Goal: Transaction & Acquisition: Book appointment/travel/reservation

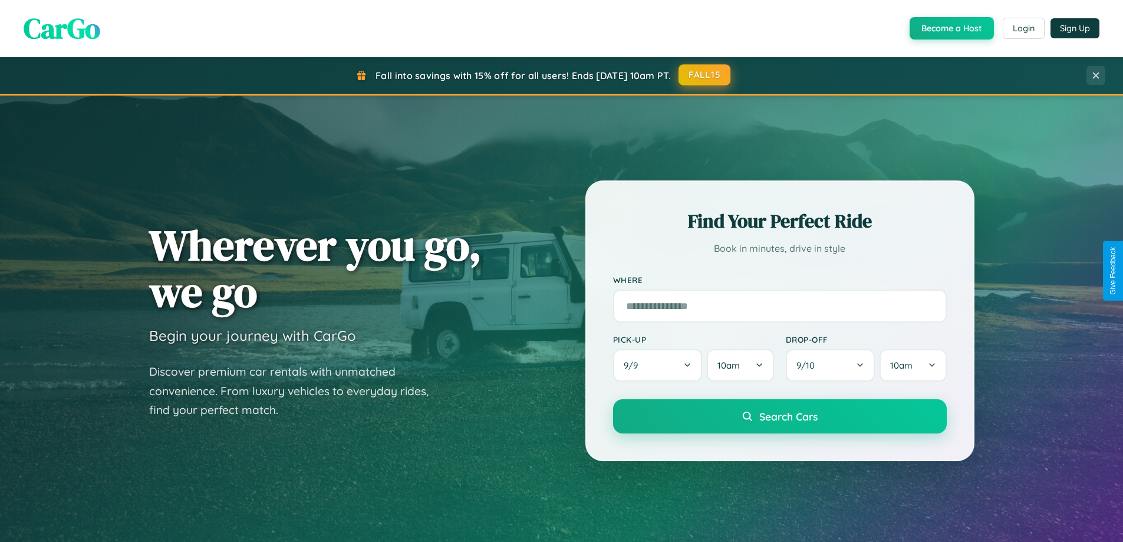
click at [705, 75] on button "FALL15" at bounding box center [704, 74] width 52 height 21
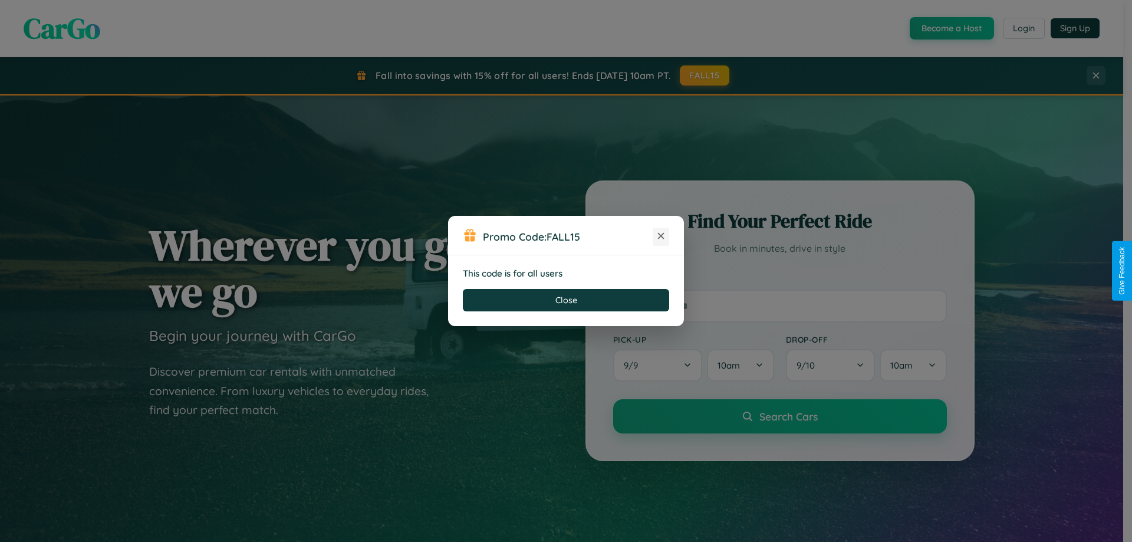
click at [661, 236] on icon at bounding box center [661, 236] width 12 height 12
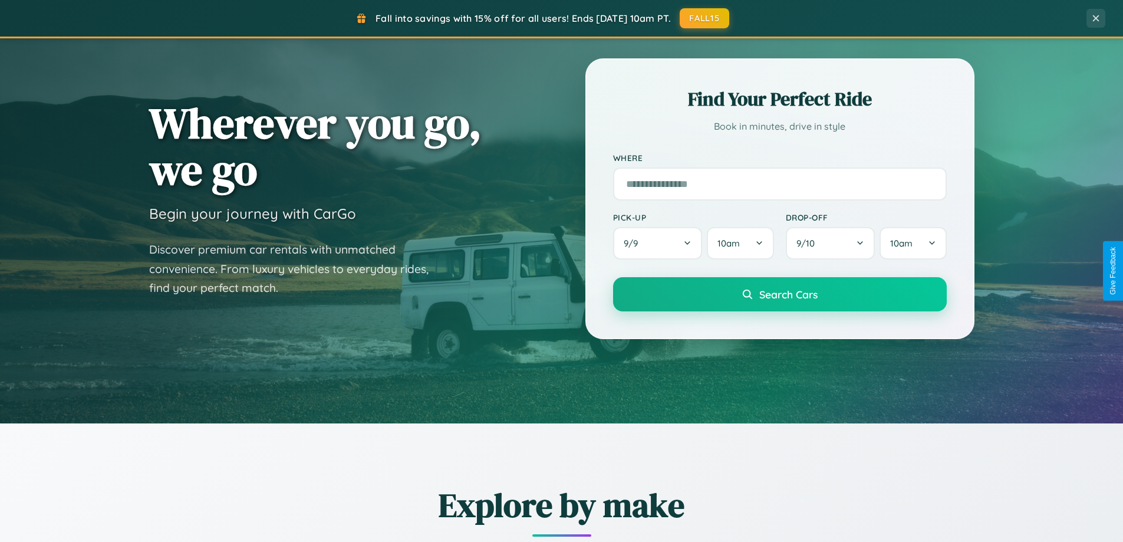
scroll to position [811, 0]
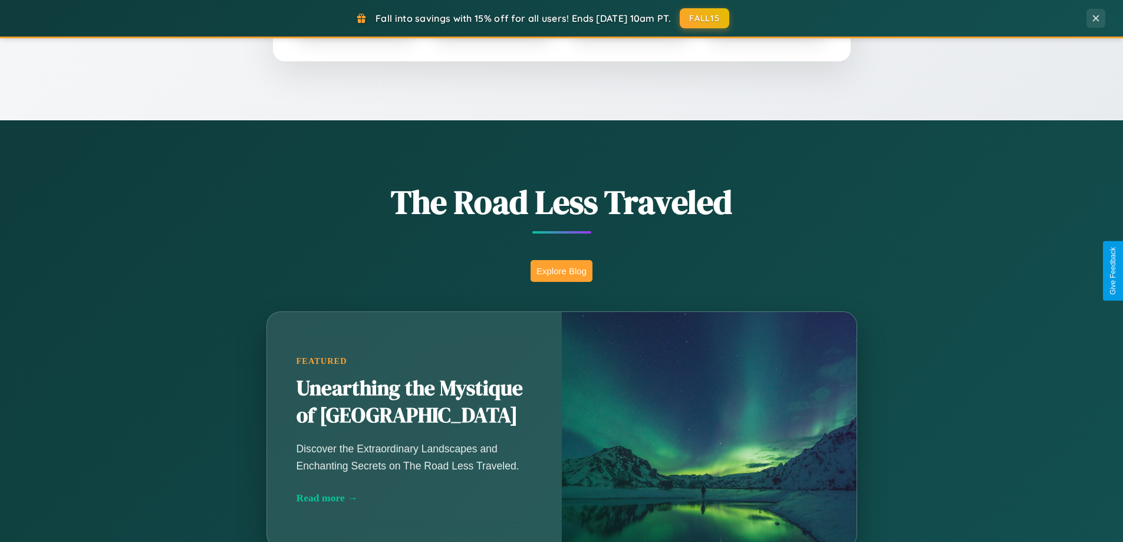
click at [561, 271] on button "Explore Blog" at bounding box center [561, 271] width 62 height 22
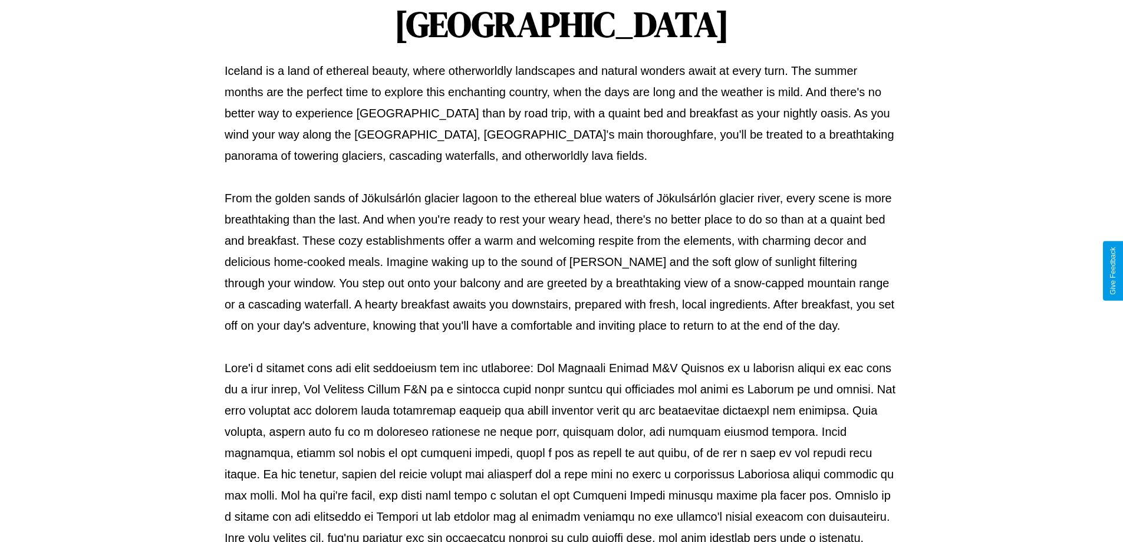
scroll to position [381, 0]
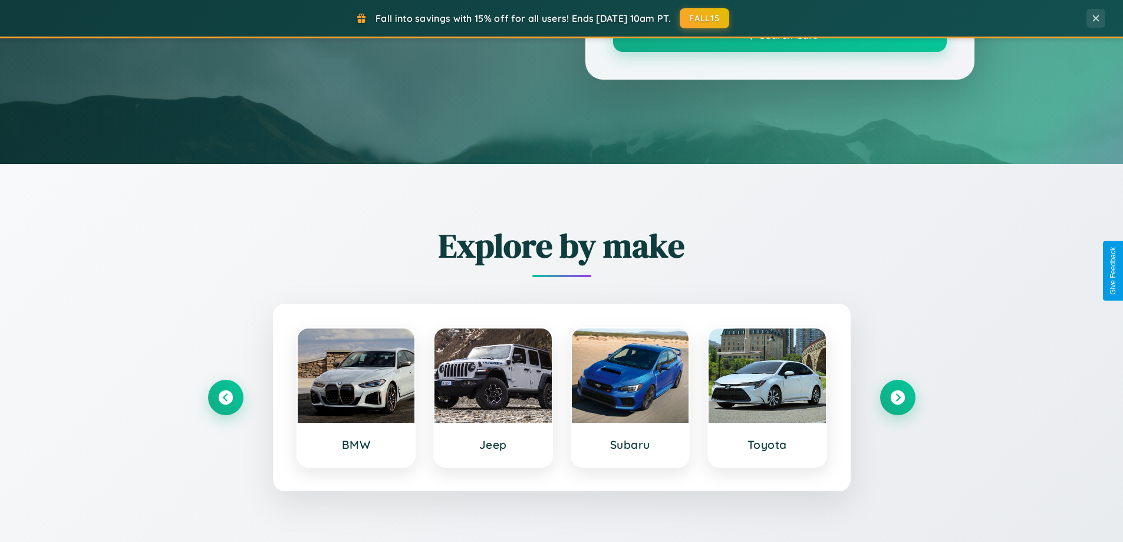
scroll to position [811, 0]
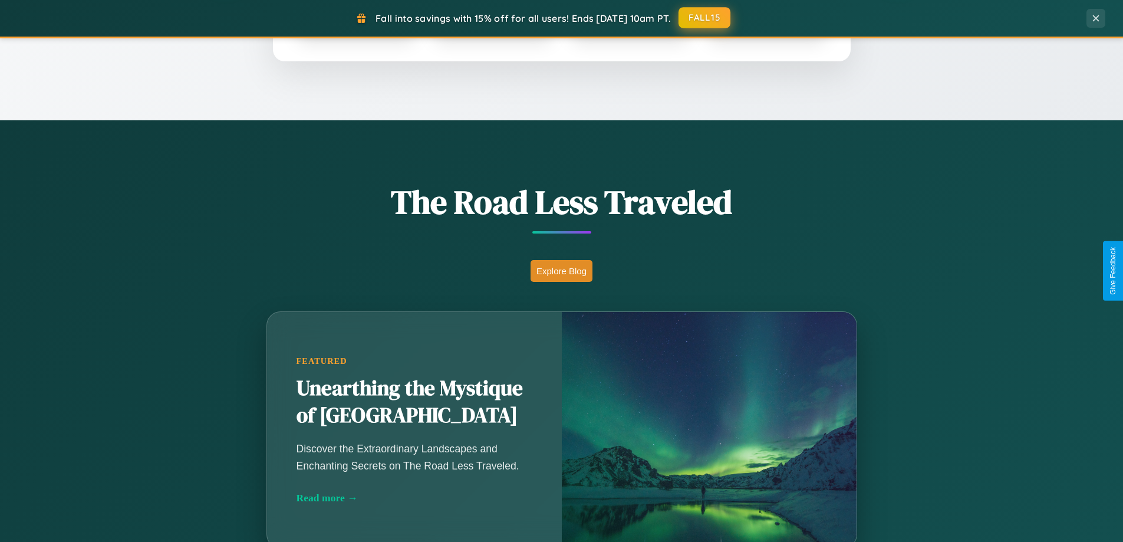
click at [705, 18] on button "FALL15" at bounding box center [704, 17] width 52 height 21
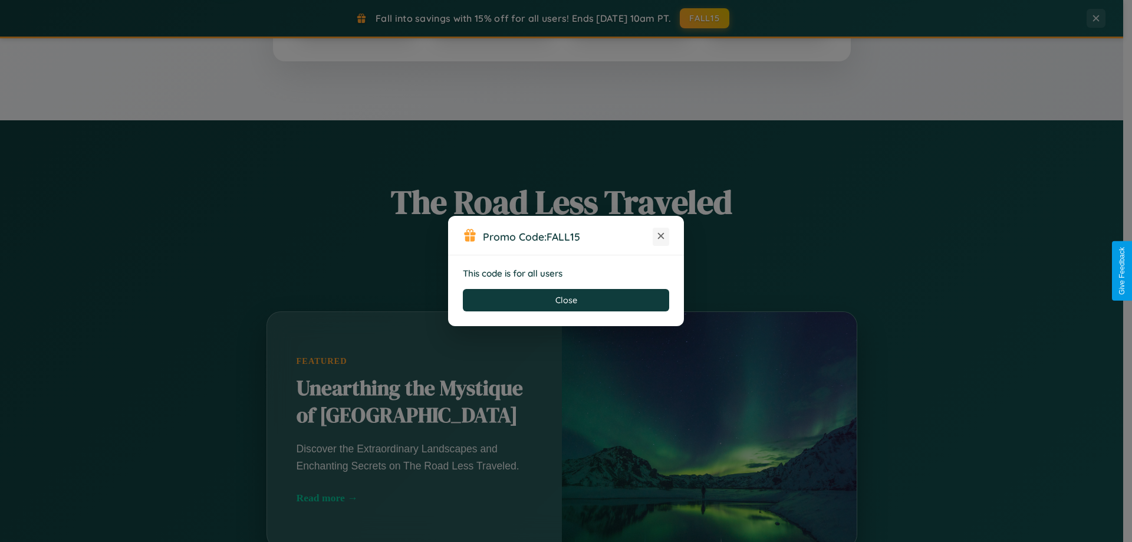
click at [661, 236] on icon at bounding box center [661, 236] width 12 height 12
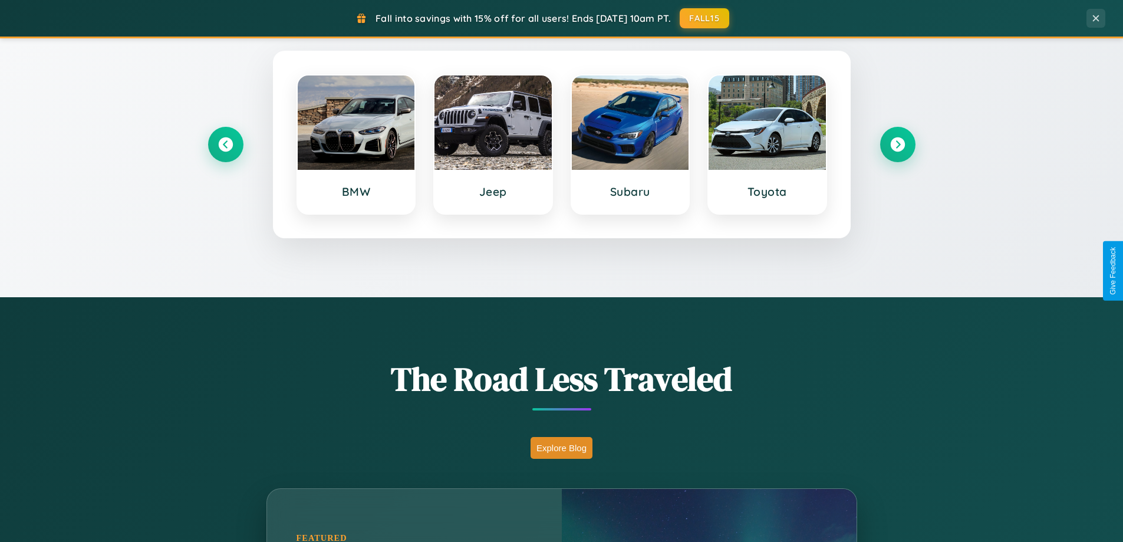
scroll to position [35, 0]
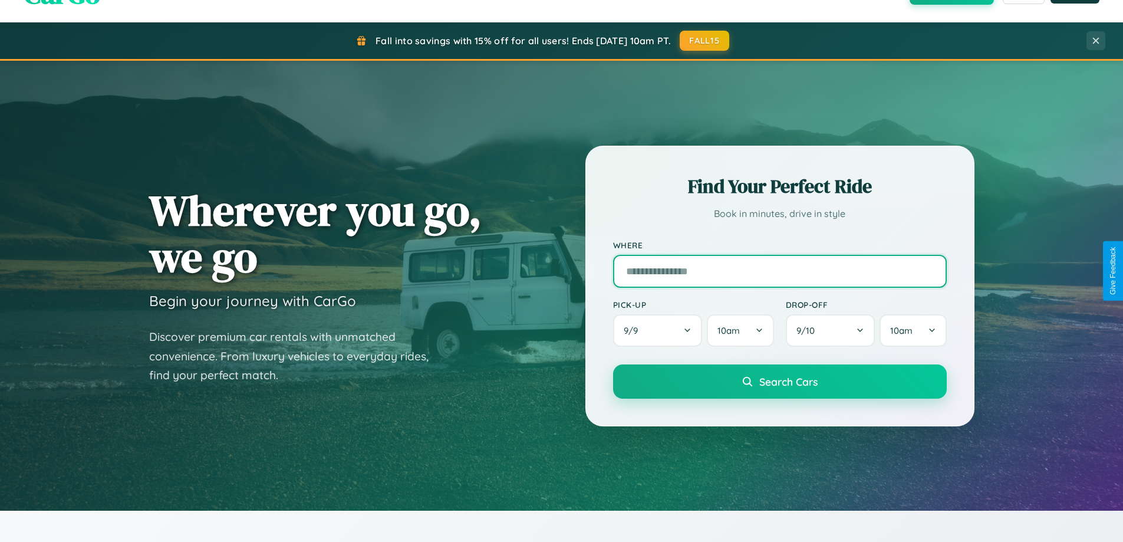
click at [779, 271] on input "text" at bounding box center [780, 271] width 334 height 33
type input "*********"
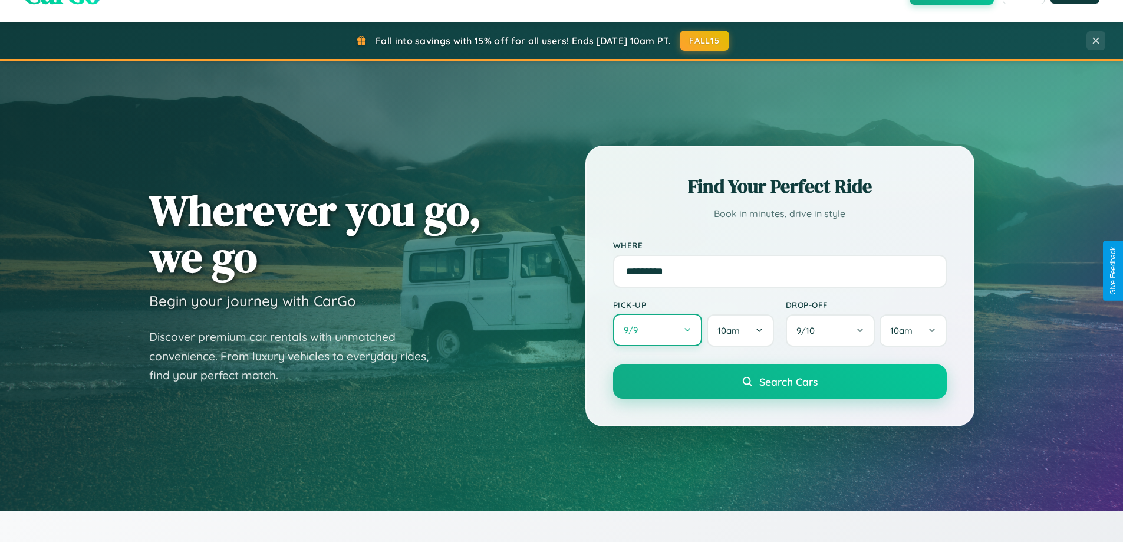
click at [657, 331] on button "9 / 9" at bounding box center [658, 330] width 90 height 32
select select "*"
select select "****"
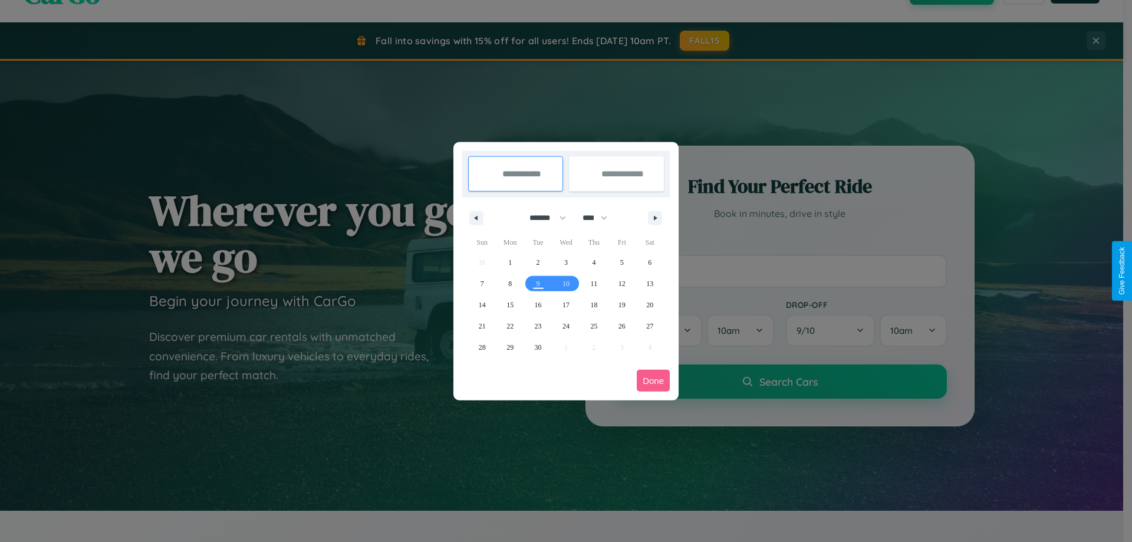
click at [542, 217] on select "******* ******** ***** ***** *** **** **** ****** ********* ******* ******** **…" at bounding box center [545, 217] width 50 height 19
click at [482, 304] on span "14" at bounding box center [482, 304] width 7 height 21
type input "**********"
click at [565, 304] on span "17" at bounding box center [565, 304] width 7 height 21
type input "**********"
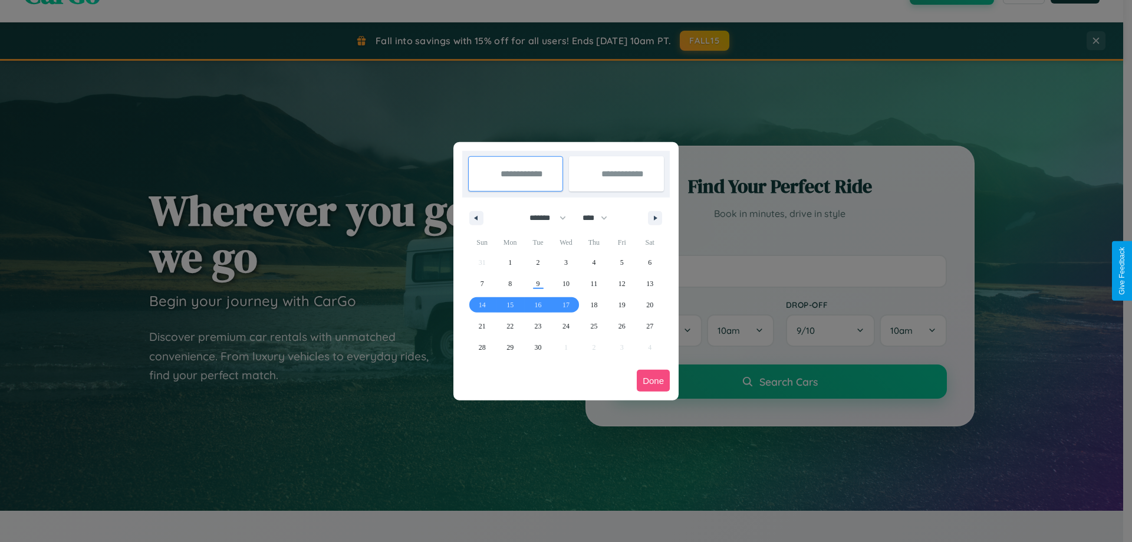
click at [653, 380] on button "Done" at bounding box center [653, 381] width 33 height 22
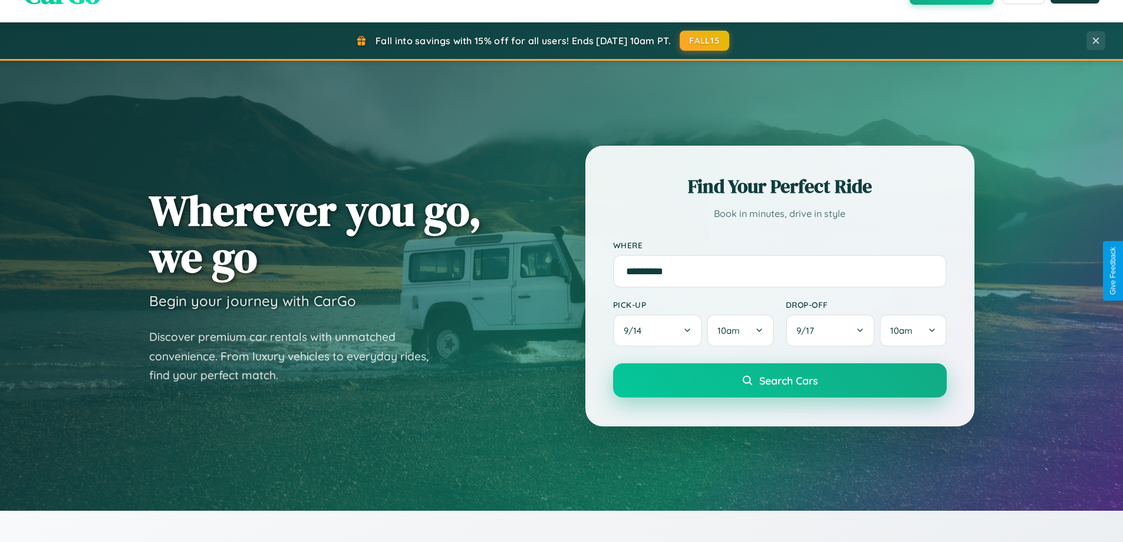
click at [779, 380] on span "Search Cars" at bounding box center [788, 380] width 58 height 13
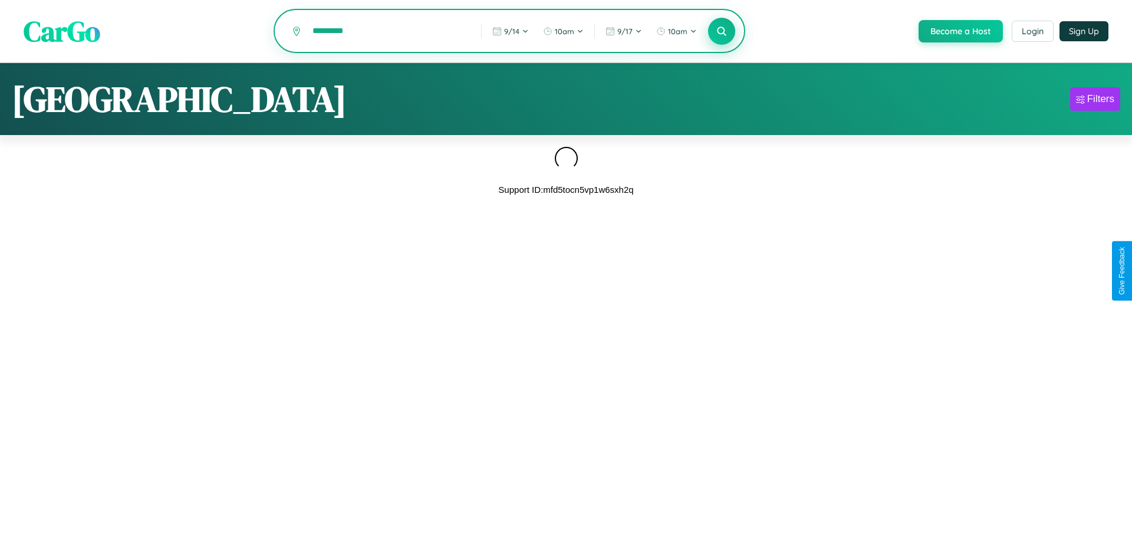
type input "*********"
click at [720, 32] on icon at bounding box center [720, 30] width 11 height 11
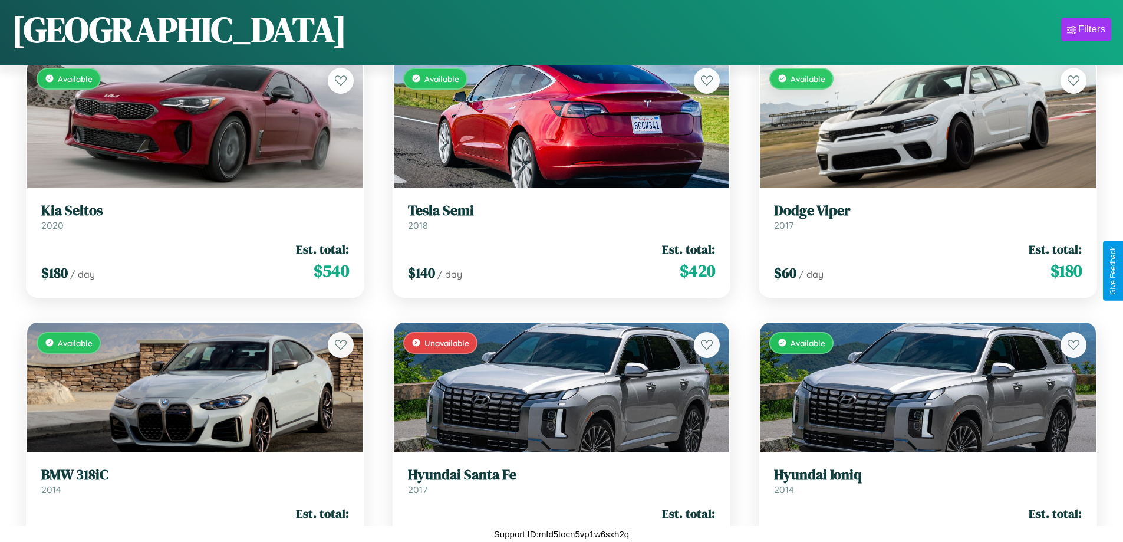
scroll to position [4916, 0]
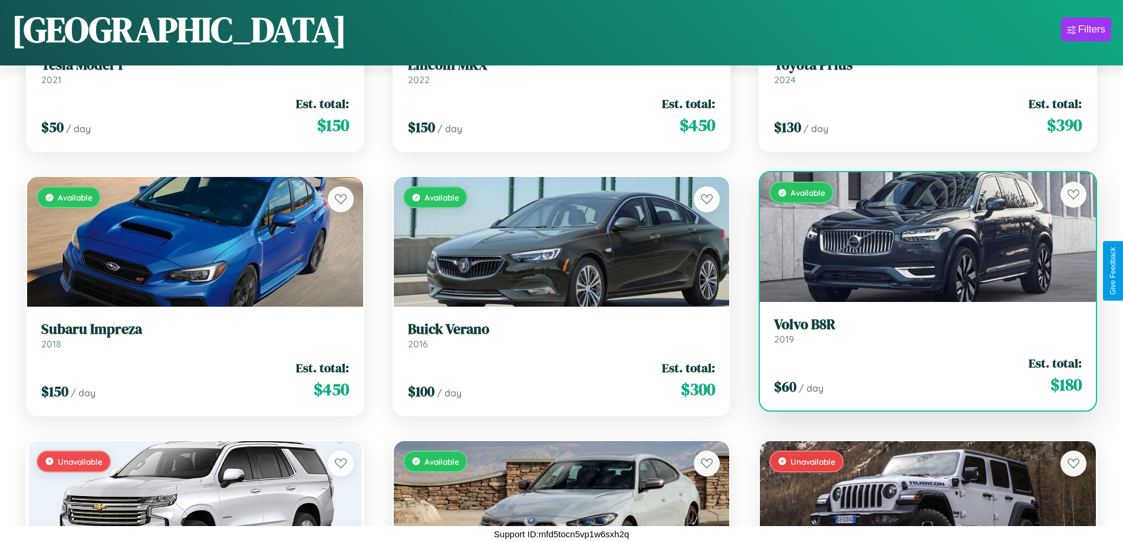
click at [920, 332] on link "Volvo B8R 2019" at bounding box center [928, 330] width 308 height 29
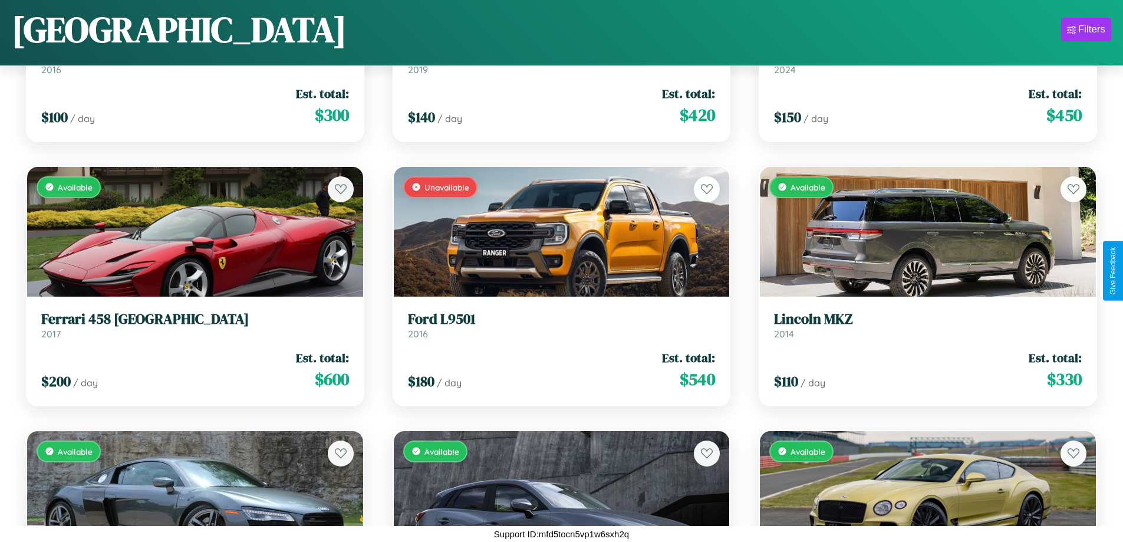
scroll to position [3207, 0]
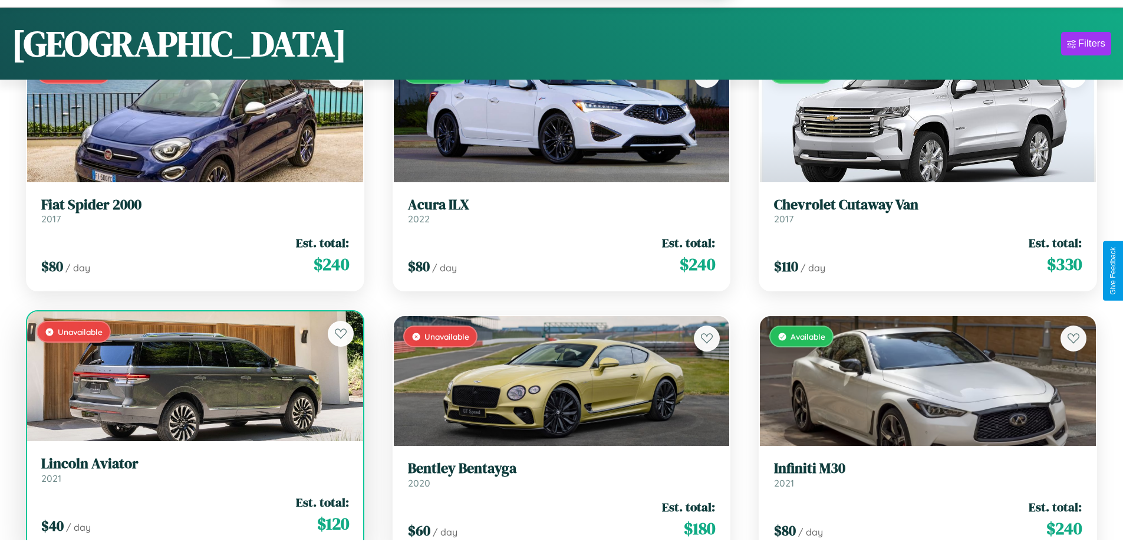
click at [193, 520] on div "$ 40 / day Est. total: $ 120" at bounding box center [195, 514] width 308 height 42
click at [193, 516] on div "$ 40 / day Est. total: $ 120" at bounding box center [195, 514] width 308 height 42
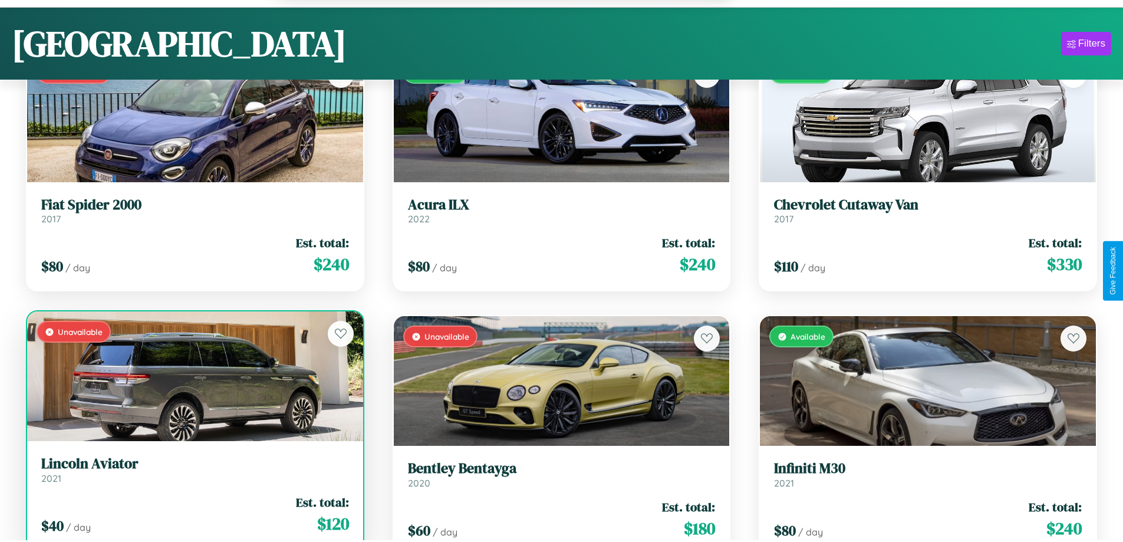
click at [193, 516] on div "$ 40 / day Est. total: $ 120" at bounding box center [195, 514] width 308 height 42
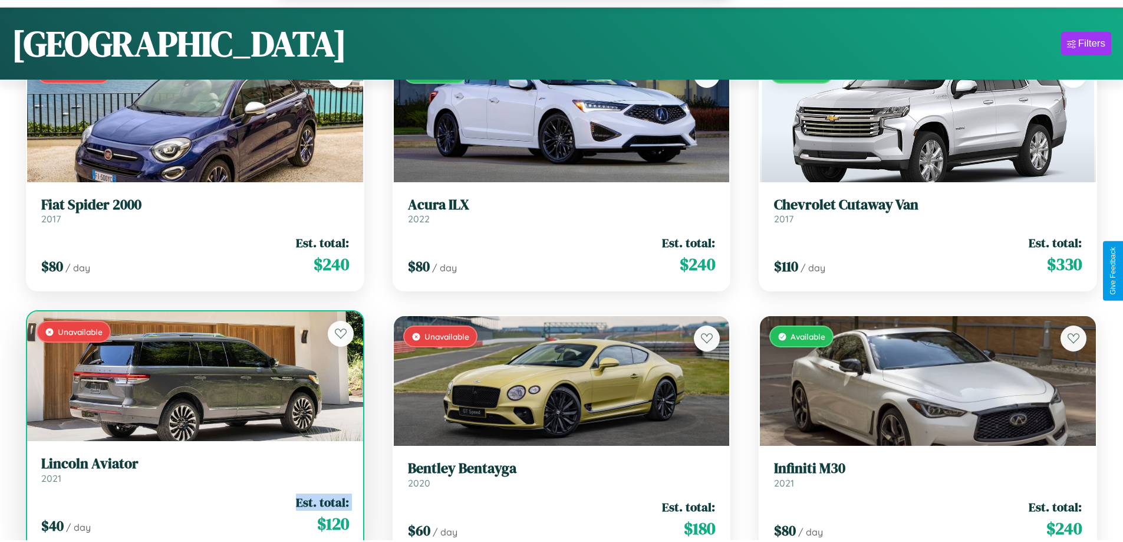
click at [193, 516] on div "$ 40 / day Est. total: $ 120" at bounding box center [195, 514] width 308 height 42
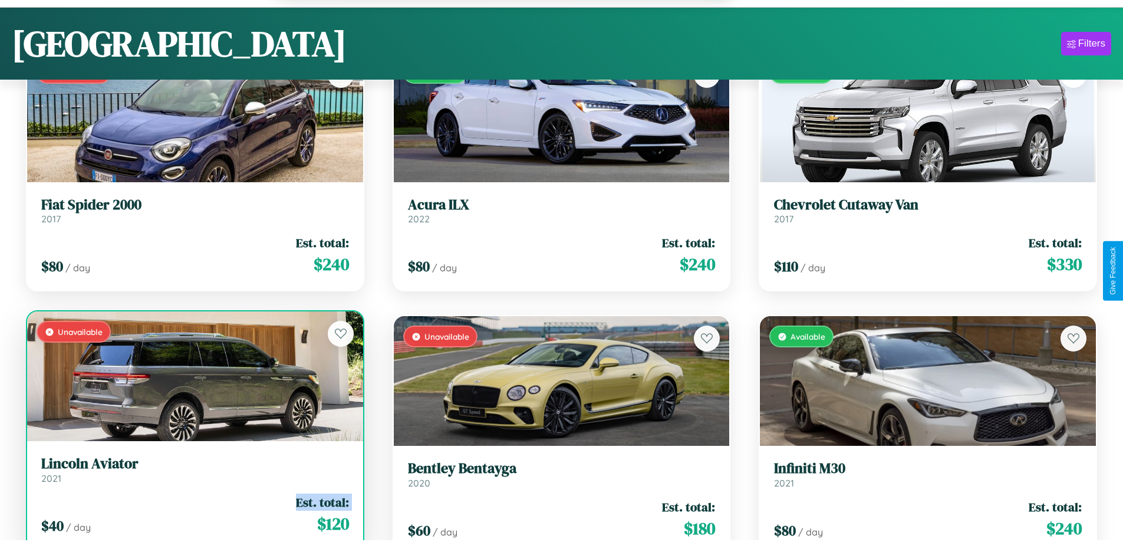
click at [193, 516] on div "$ 40 / day Est. total: $ 120" at bounding box center [195, 514] width 308 height 42
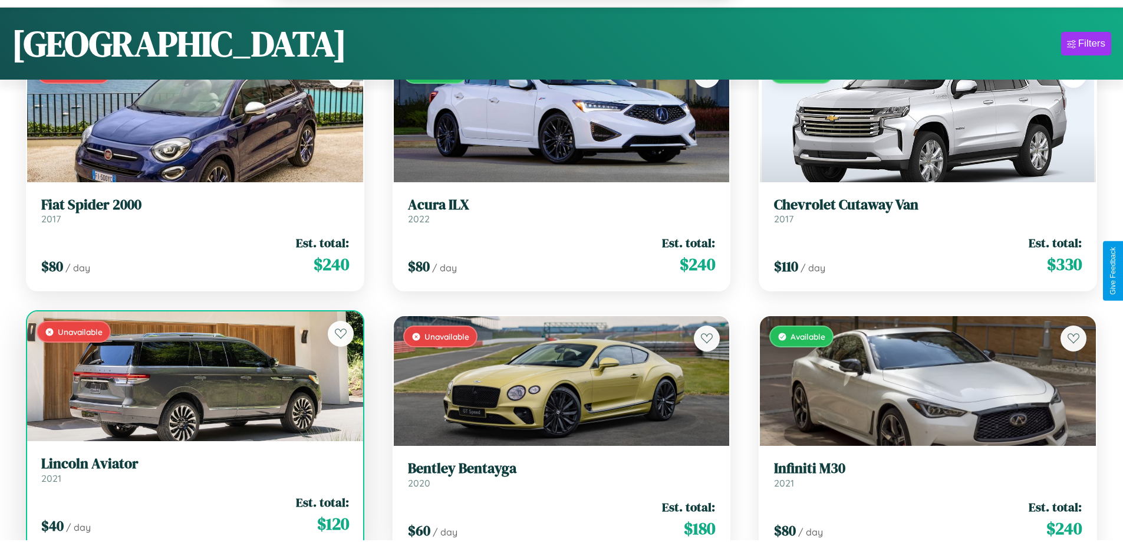
click at [193, 516] on div "$ 40 / day Est. total: $ 120" at bounding box center [195, 514] width 308 height 42
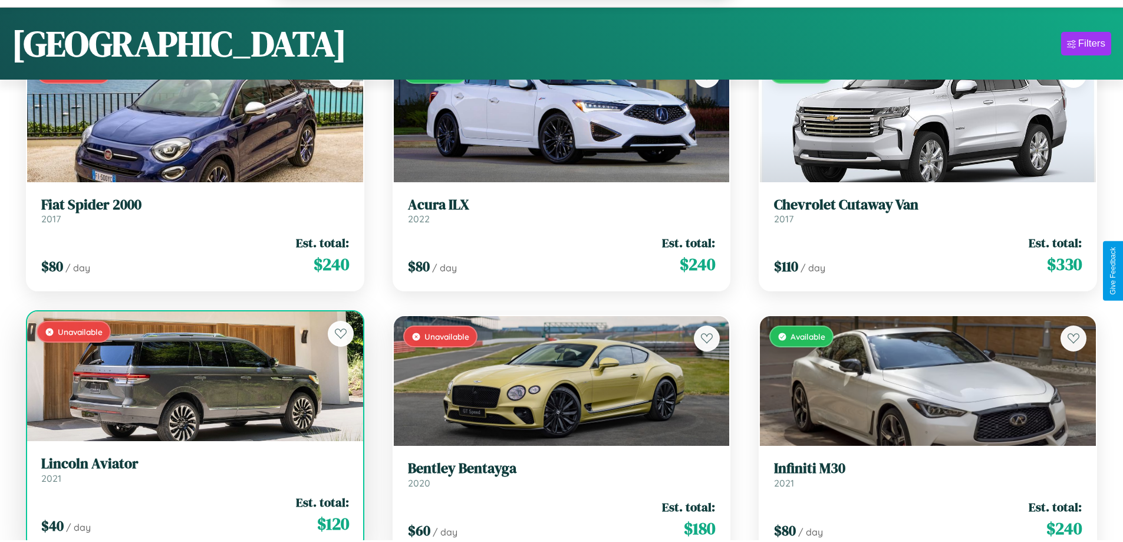
click at [193, 471] on h3 "Lincoln Aviator" at bounding box center [195, 463] width 308 height 17
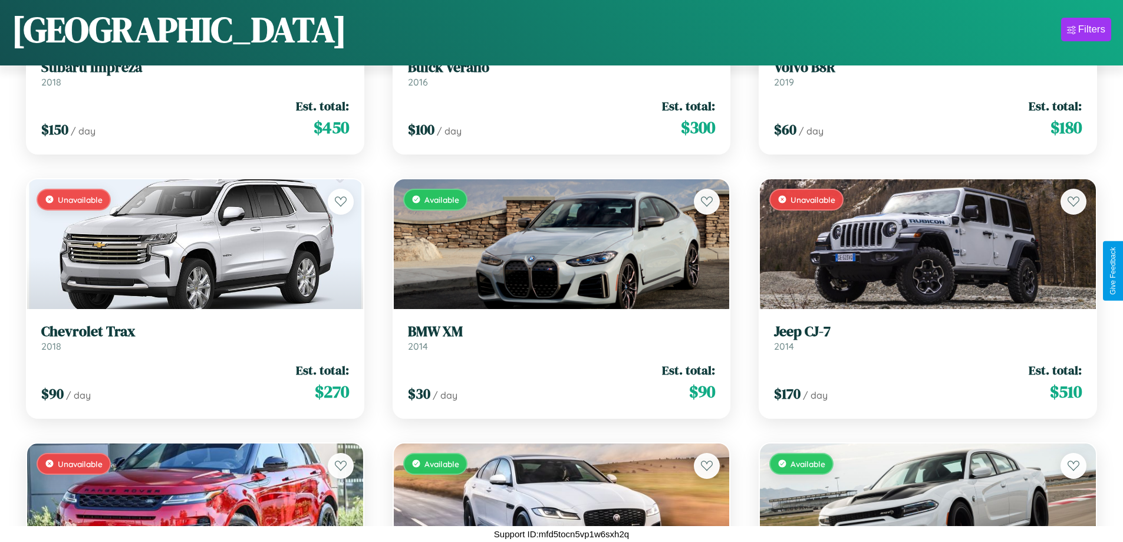
scroll to position [5180, 0]
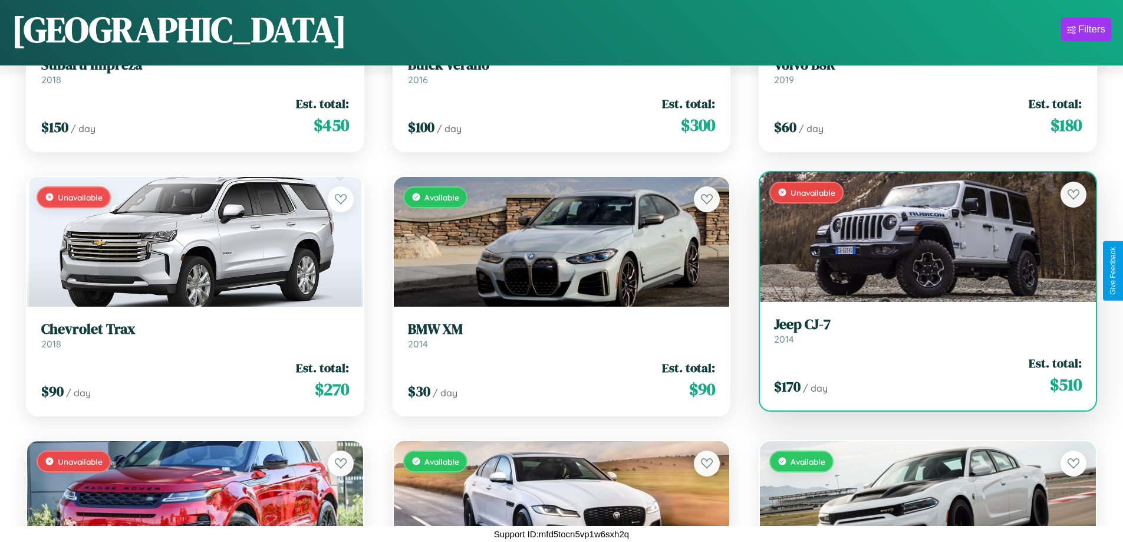
click at [920, 332] on h3 "Jeep CJ-7" at bounding box center [928, 324] width 308 height 17
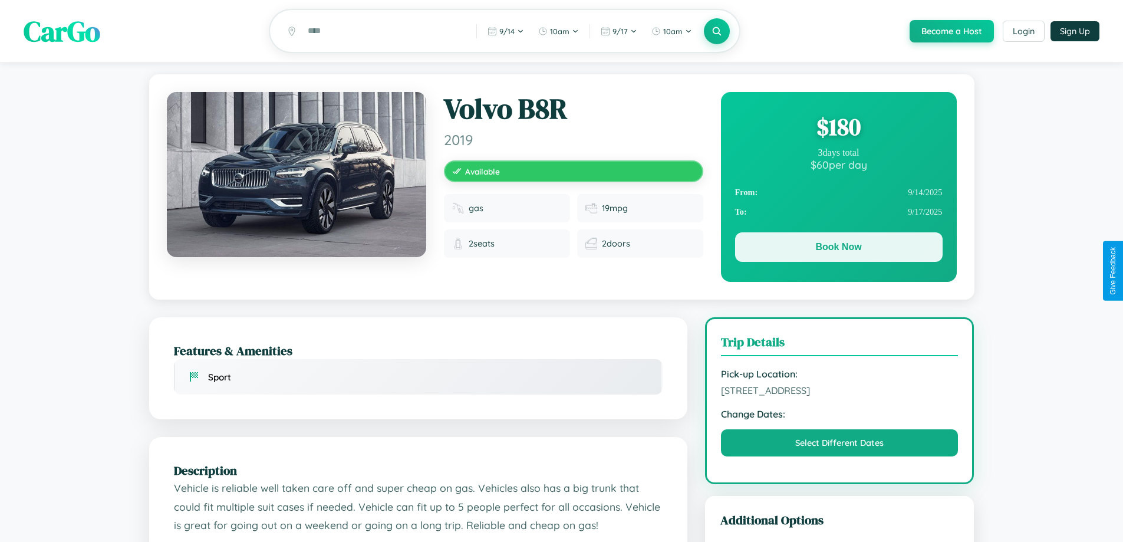
click at [838, 249] on button "Book Now" at bounding box center [838, 246] width 207 height 29
